Goal: Information Seeking & Learning: Find specific fact

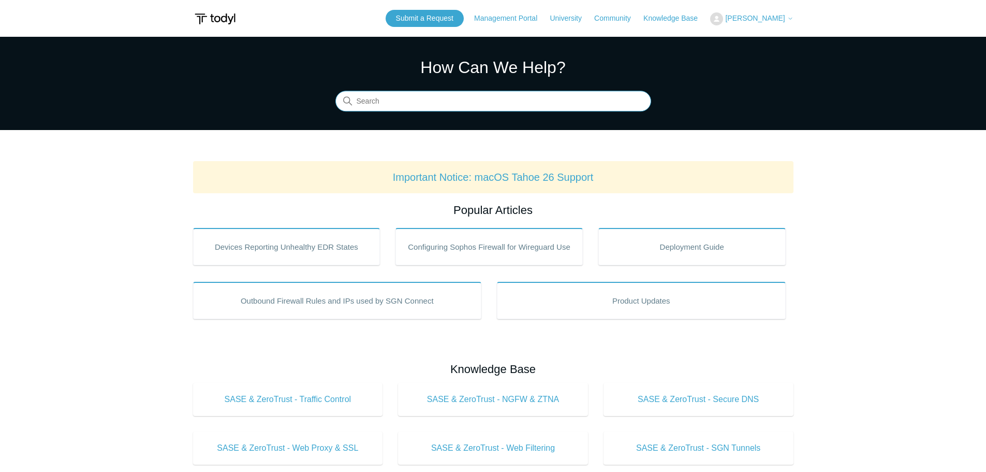
click at [392, 104] on input "Search" at bounding box center [493, 101] width 316 height 21
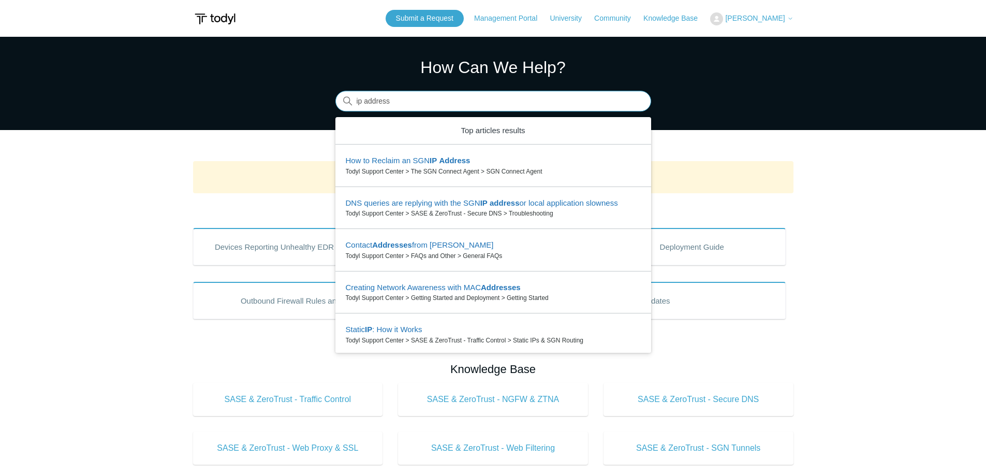
type input "ip address"
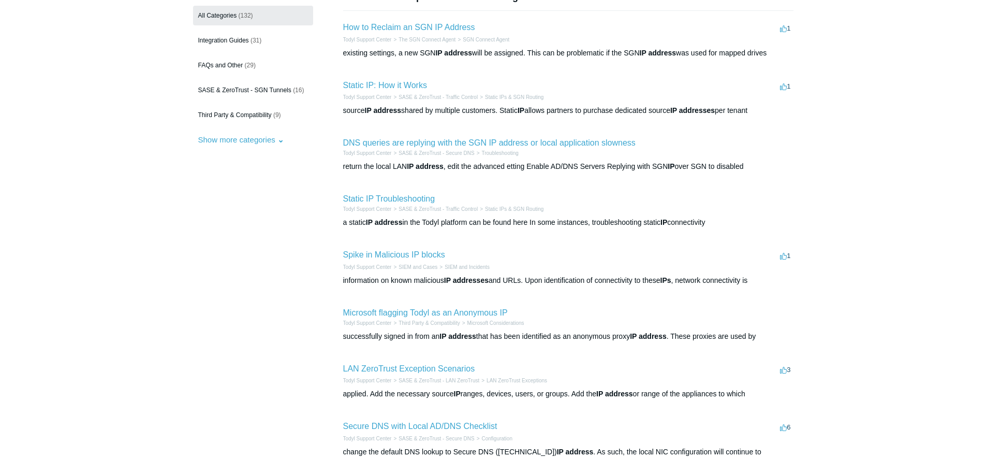
scroll to position [155, 0]
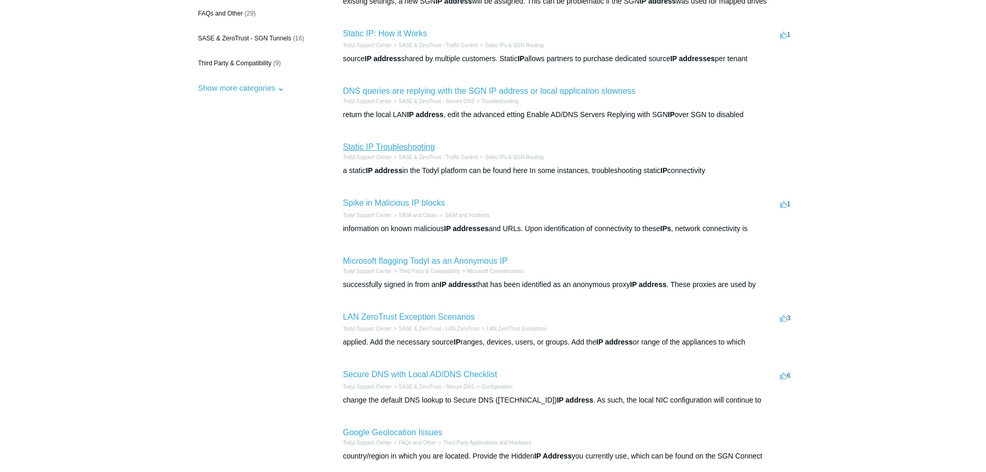
click at [412, 148] on link "Static IP Troubleshooting" at bounding box center [389, 146] width 92 height 9
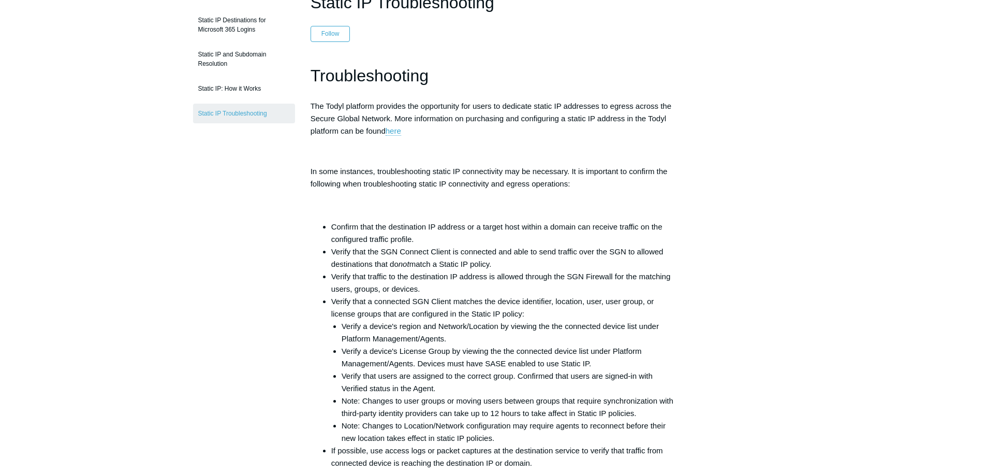
scroll to position [155, 0]
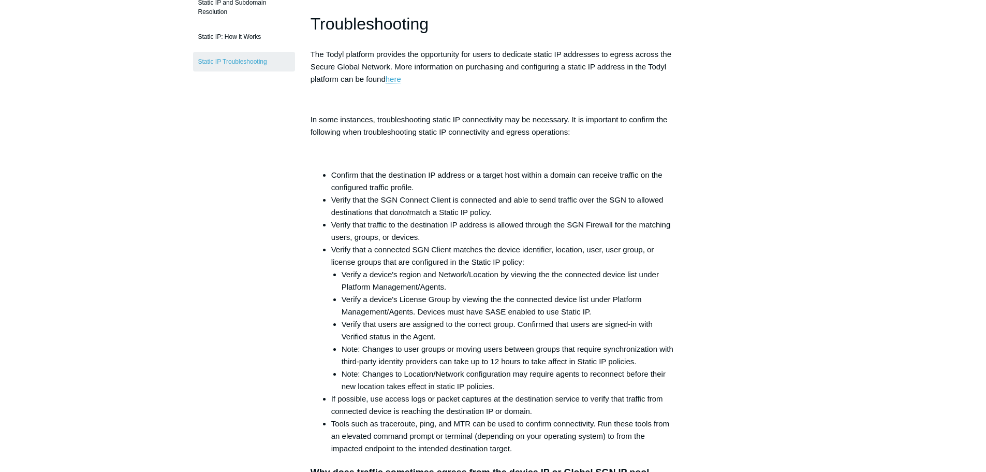
click at [394, 77] on link "here" at bounding box center [394, 79] width 16 height 9
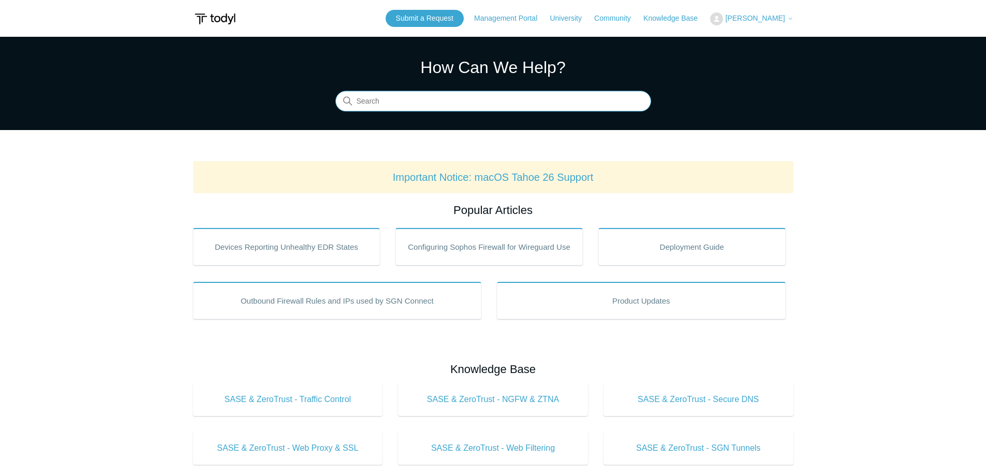
click at [546, 104] on input "Search" at bounding box center [493, 101] width 316 height 21
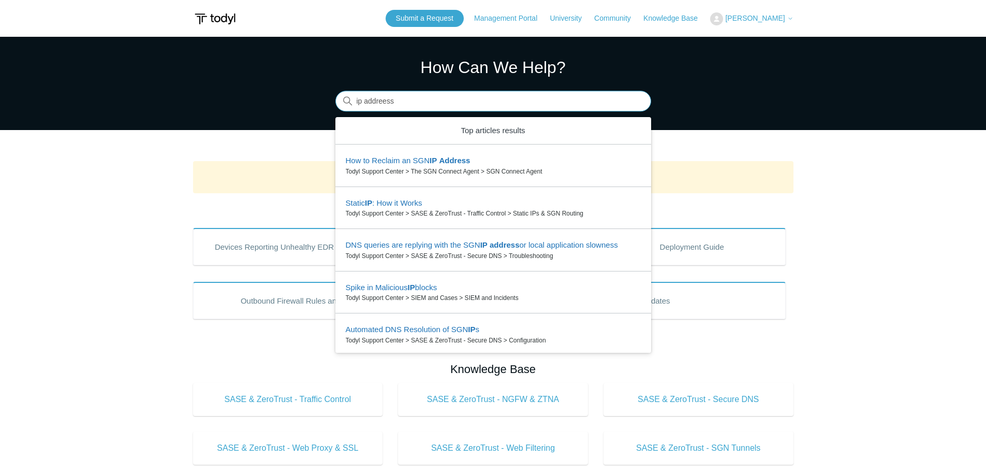
type input "ip addreess"
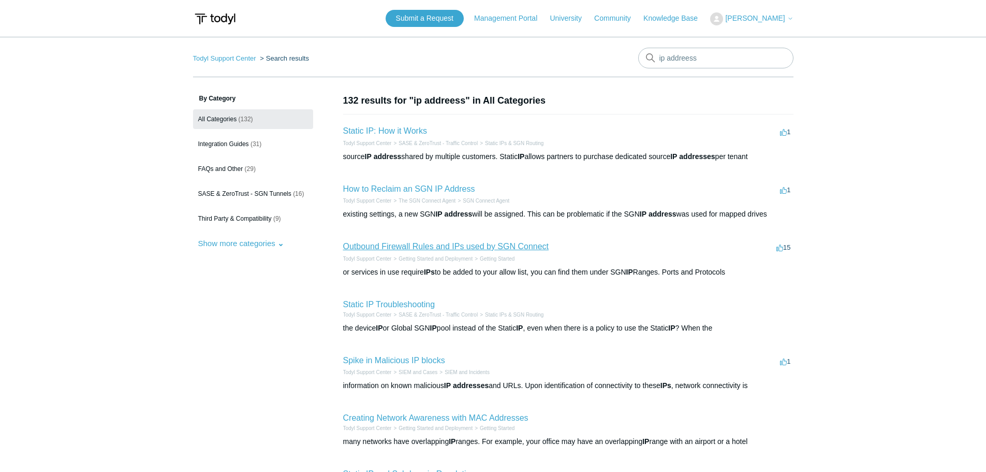
click at [443, 247] on link "Outbound Firewall Rules and IPs used by SGN Connect" at bounding box center [446, 246] width 206 height 9
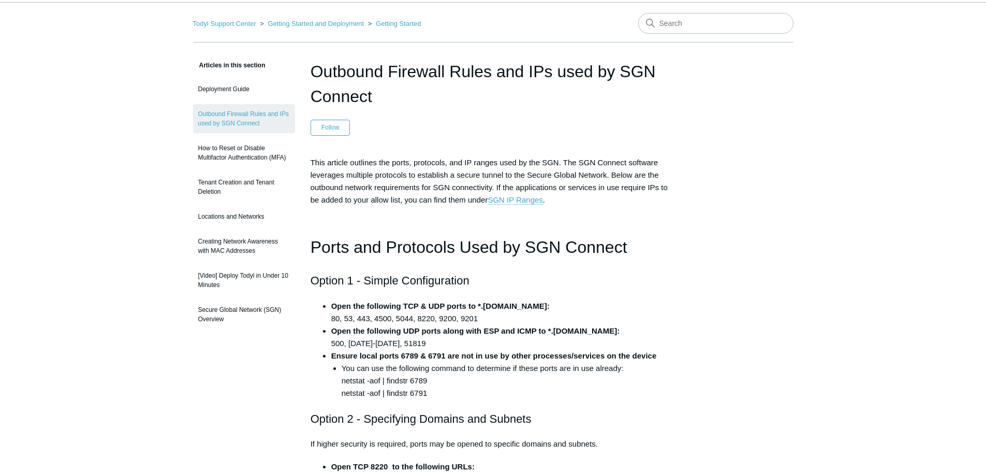
scroll to position [104, 0]
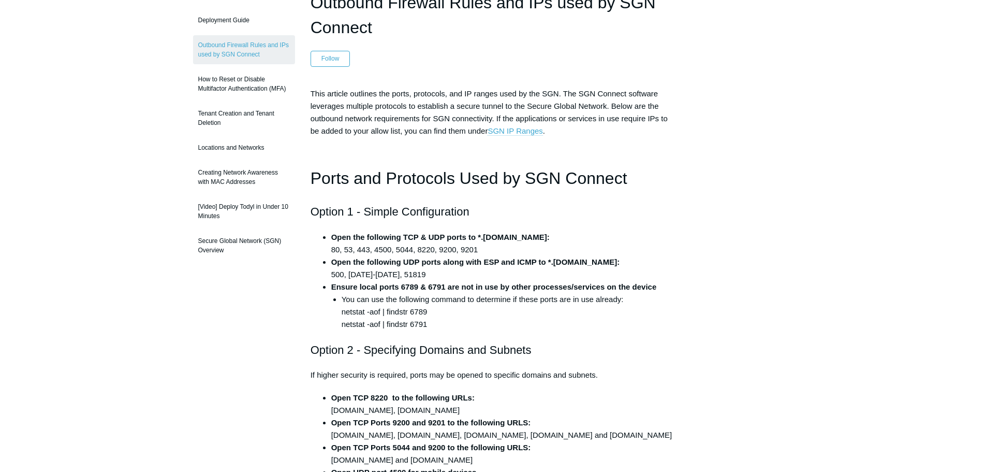
click at [532, 134] on link "SGN IP Ranges" at bounding box center [515, 130] width 55 height 9
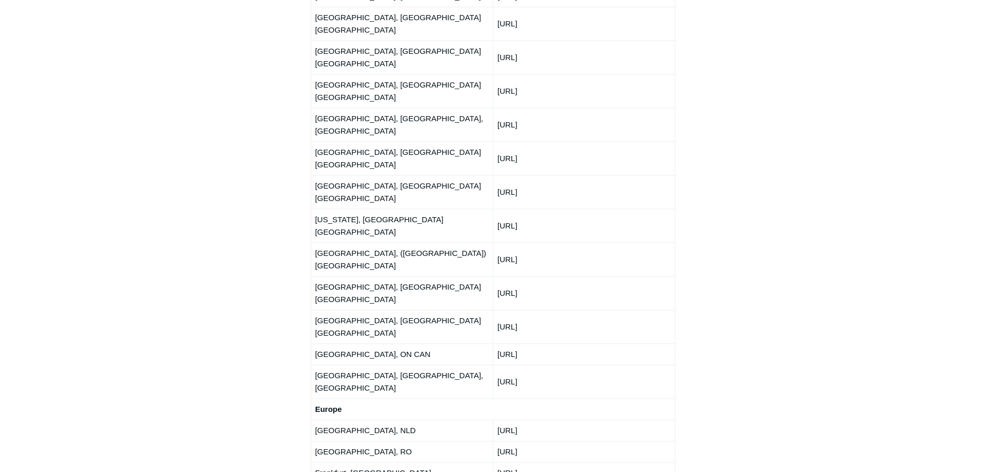
scroll to position [1391, 0]
